Goal: Task Accomplishment & Management: Manage account settings

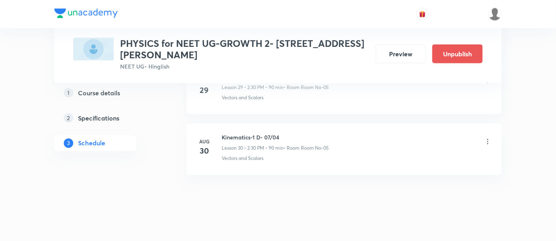
click at [488, 139] on icon at bounding box center [488, 141] width 1 height 5
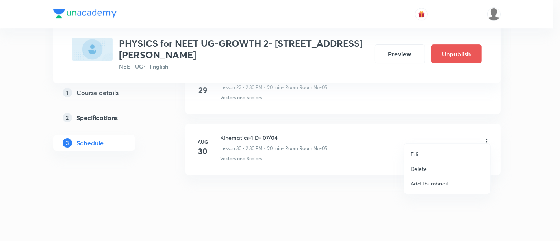
click at [416, 169] on p "Delete" at bounding box center [418, 169] width 17 height 8
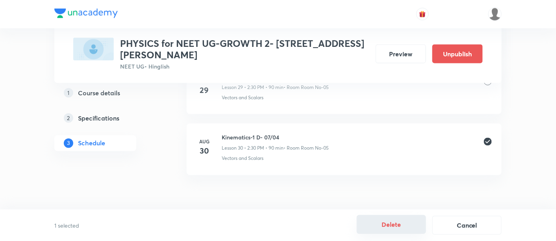
click at [390, 225] on button "Delete" at bounding box center [391, 224] width 69 height 19
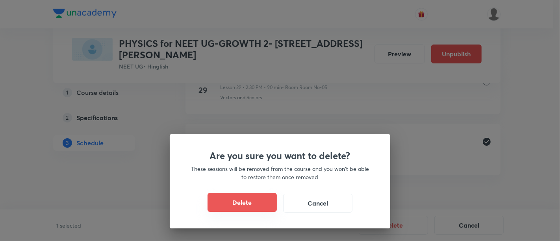
click at [248, 204] on button "Delete" at bounding box center [242, 202] width 69 height 19
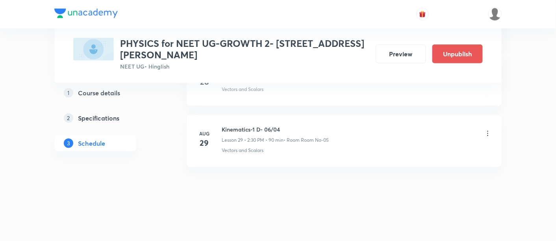
scroll to position [2163, 0]
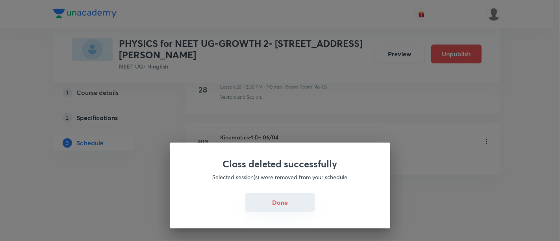
click at [278, 205] on button "Done" at bounding box center [279, 202] width 69 height 19
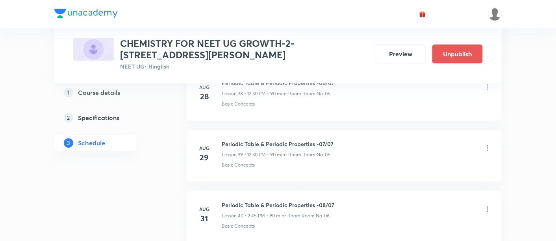
scroll to position [2832, 0]
